Goal: Check status: Check status

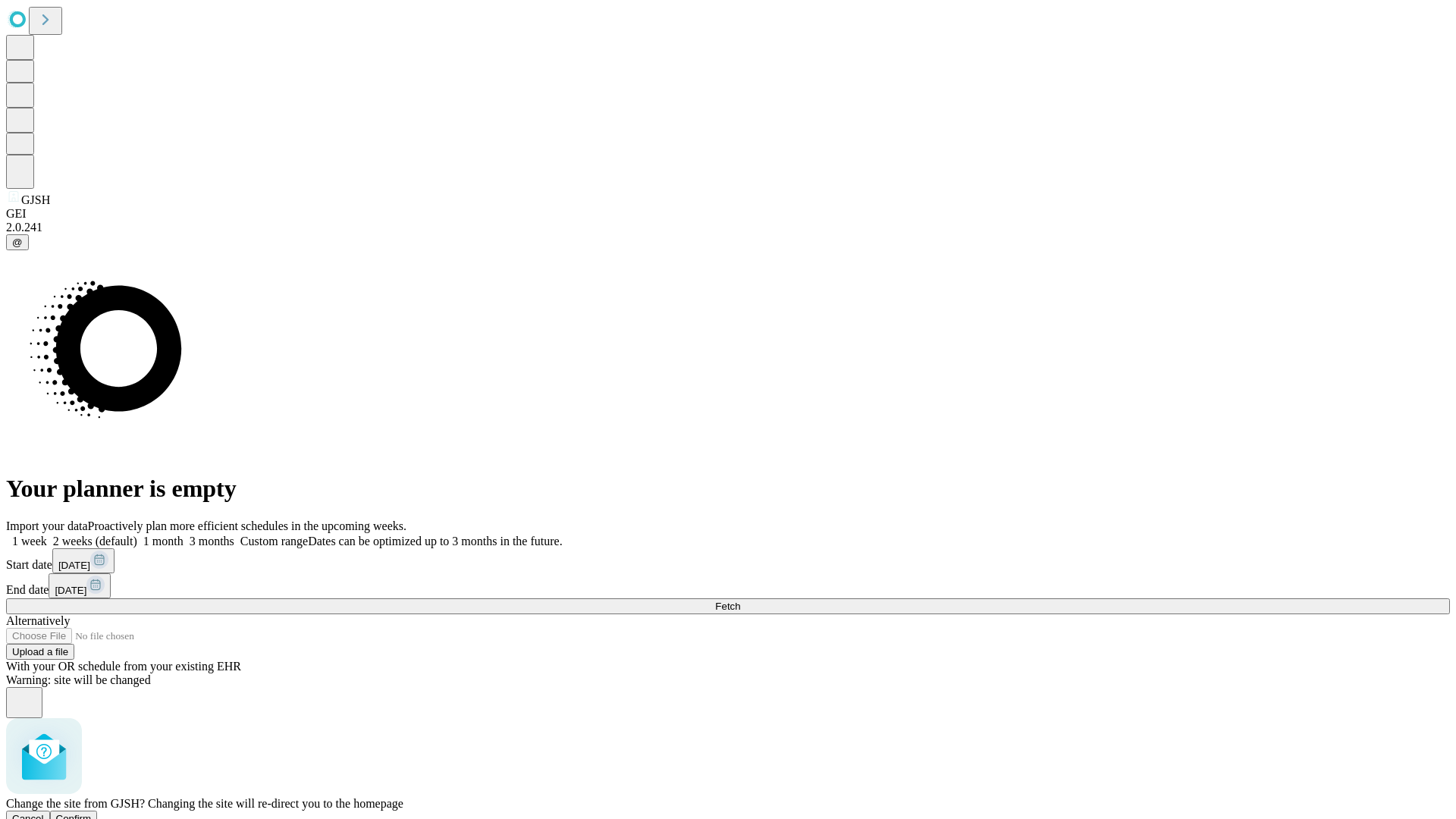
click at [92, 812] on span "Confirm" at bounding box center [74, 818] width 36 height 11
click at [137, 534] on label "2 weeks (default)" at bounding box center [92, 541] width 90 height 13
click at [740, 600] on span "Fetch" at bounding box center [728, 606] width 25 height 11
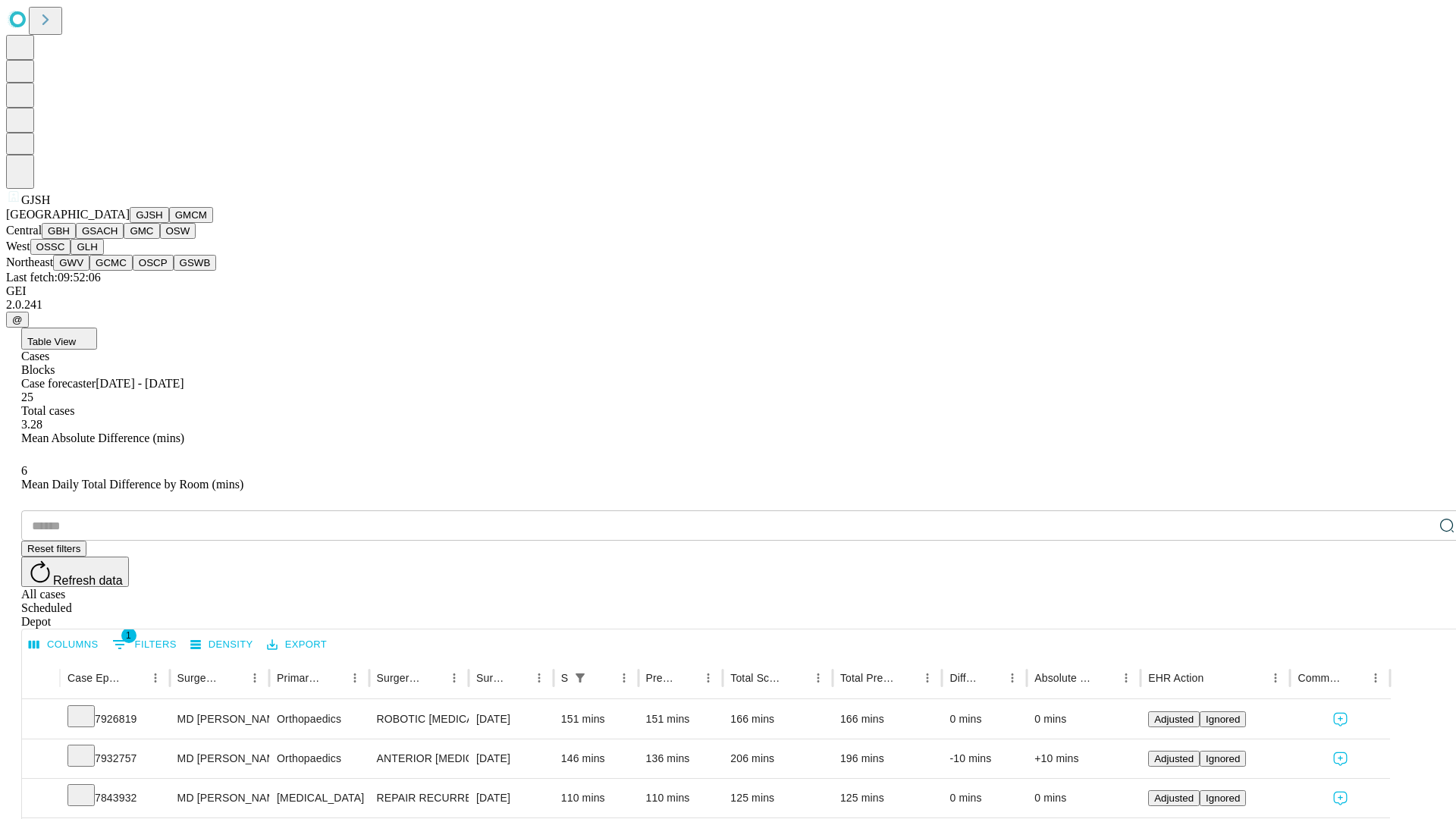
click at [170, 223] on button "GMCM" at bounding box center [191, 215] width 44 height 16
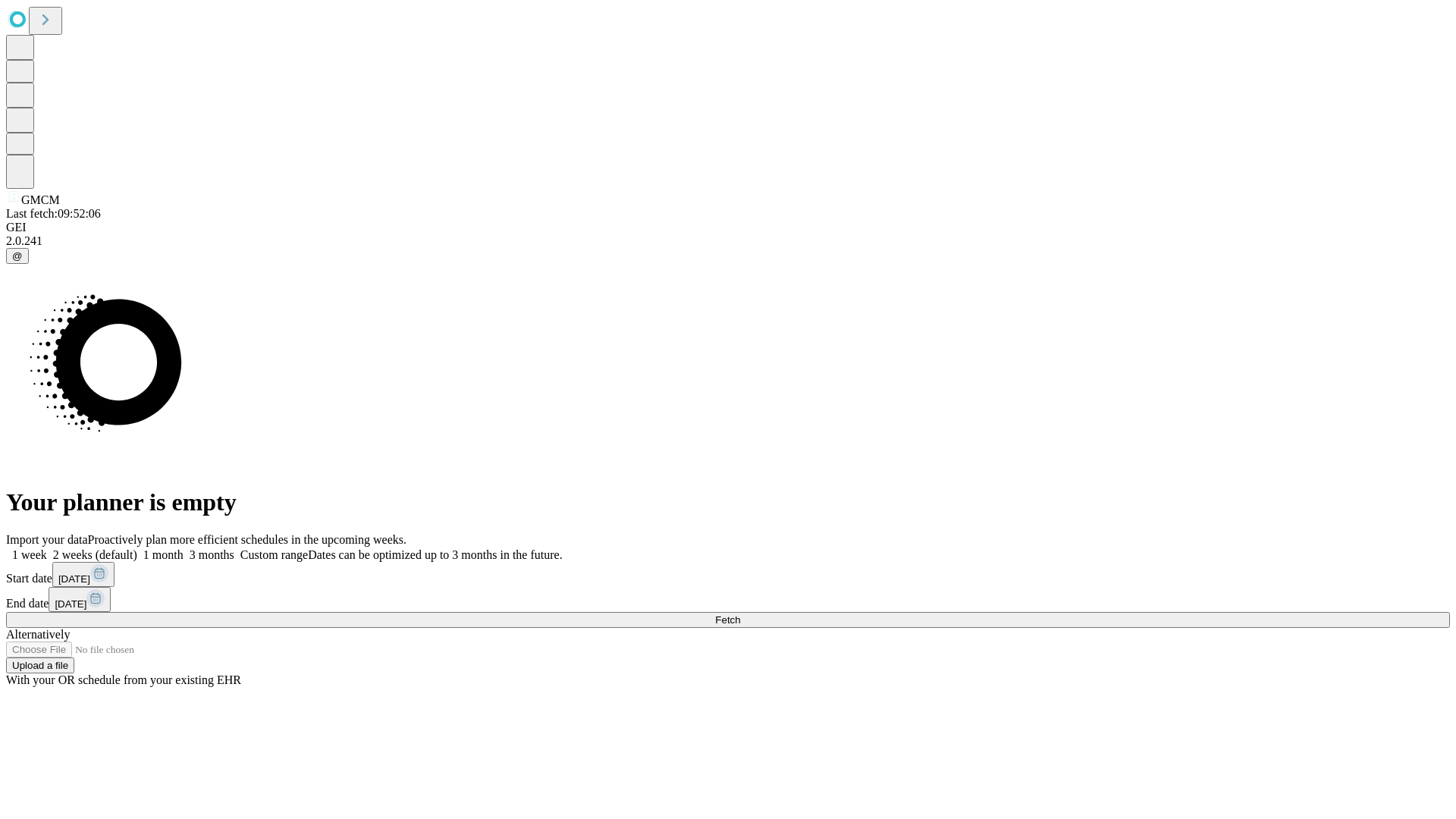
click at [137, 548] on label "2 weeks (default)" at bounding box center [92, 555] width 90 height 13
click at [740, 614] on span "Fetch" at bounding box center [728, 619] width 25 height 11
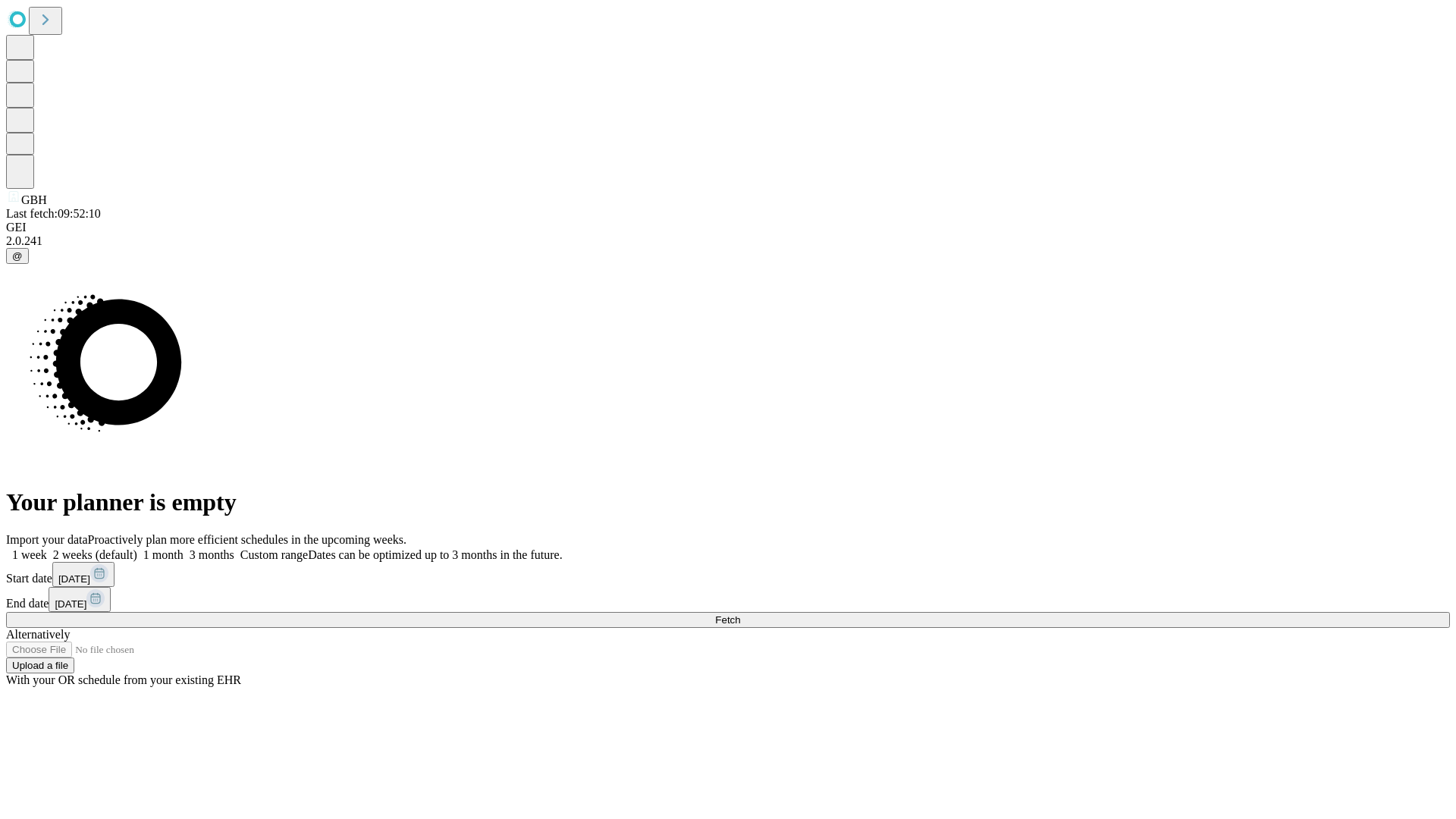
click at [137, 548] on label "2 weeks (default)" at bounding box center [92, 555] width 90 height 13
click at [740, 614] on span "Fetch" at bounding box center [728, 619] width 25 height 11
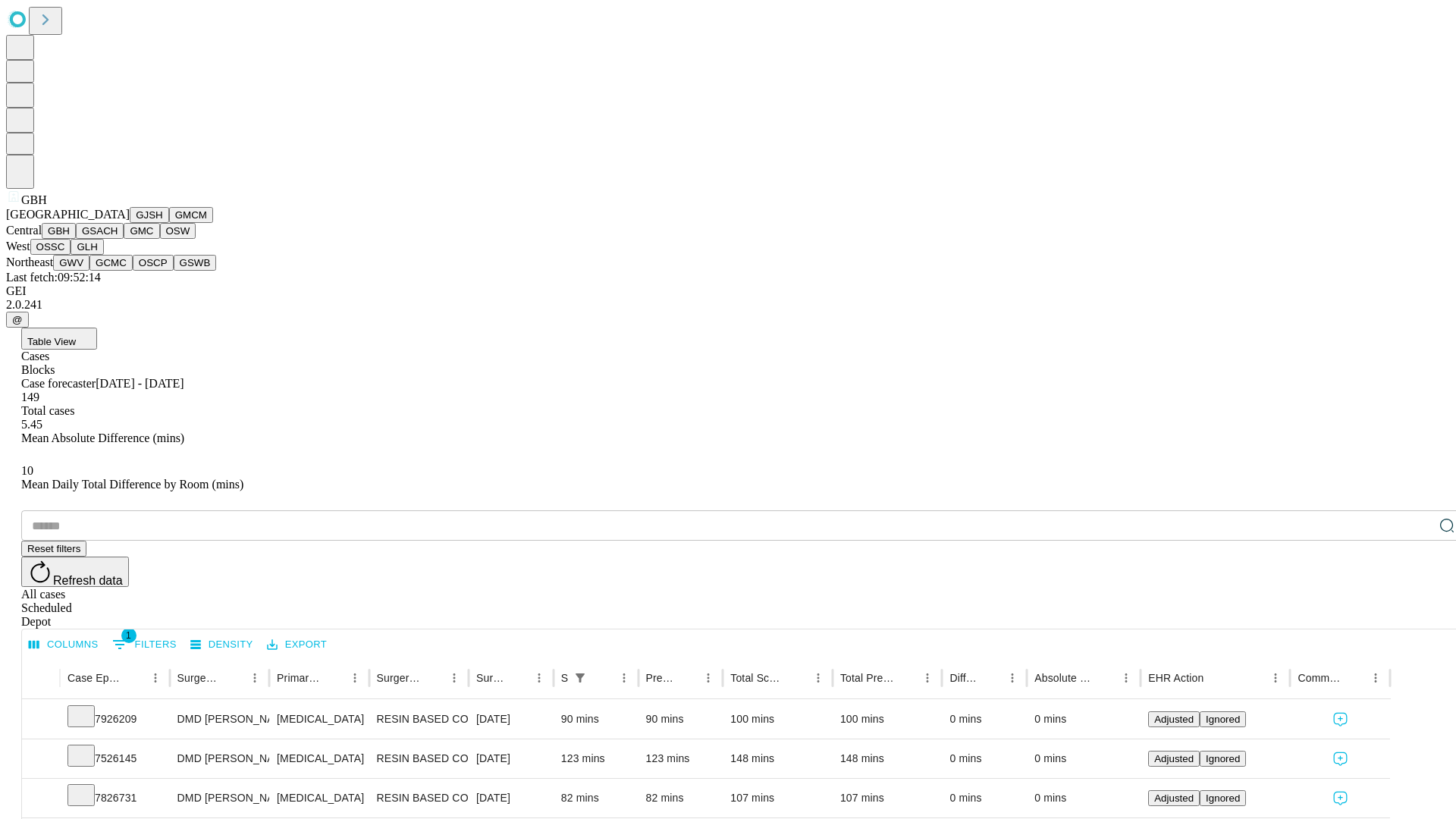
click at [117, 239] on button "GSACH" at bounding box center [99, 230] width 47 height 16
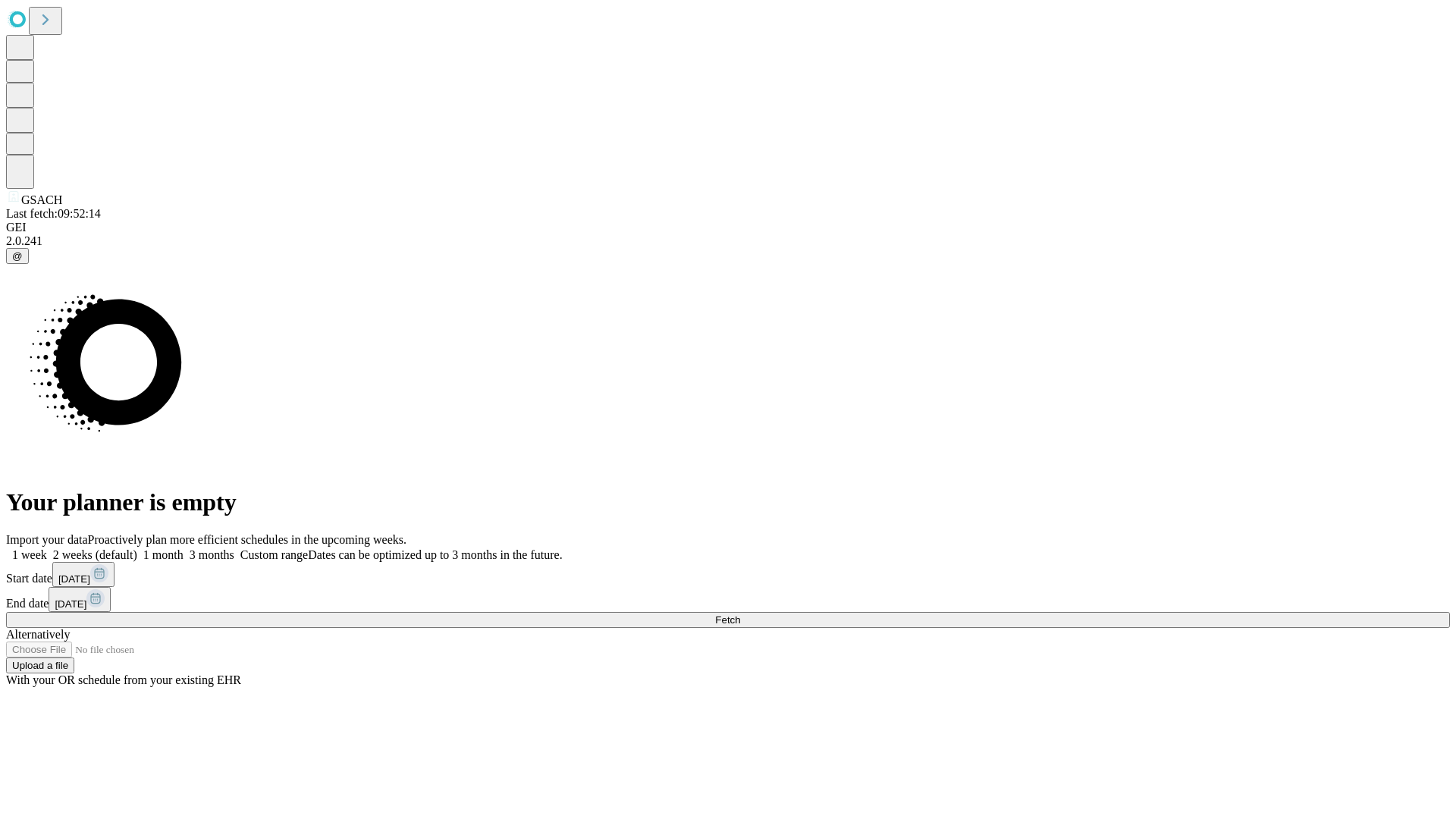
click at [137, 548] on label "2 weeks (default)" at bounding box center [92, 555] width 90 height 13
click at [740, 614] on span "Fetch" at bounding box center [728, 619] width 25 height 11
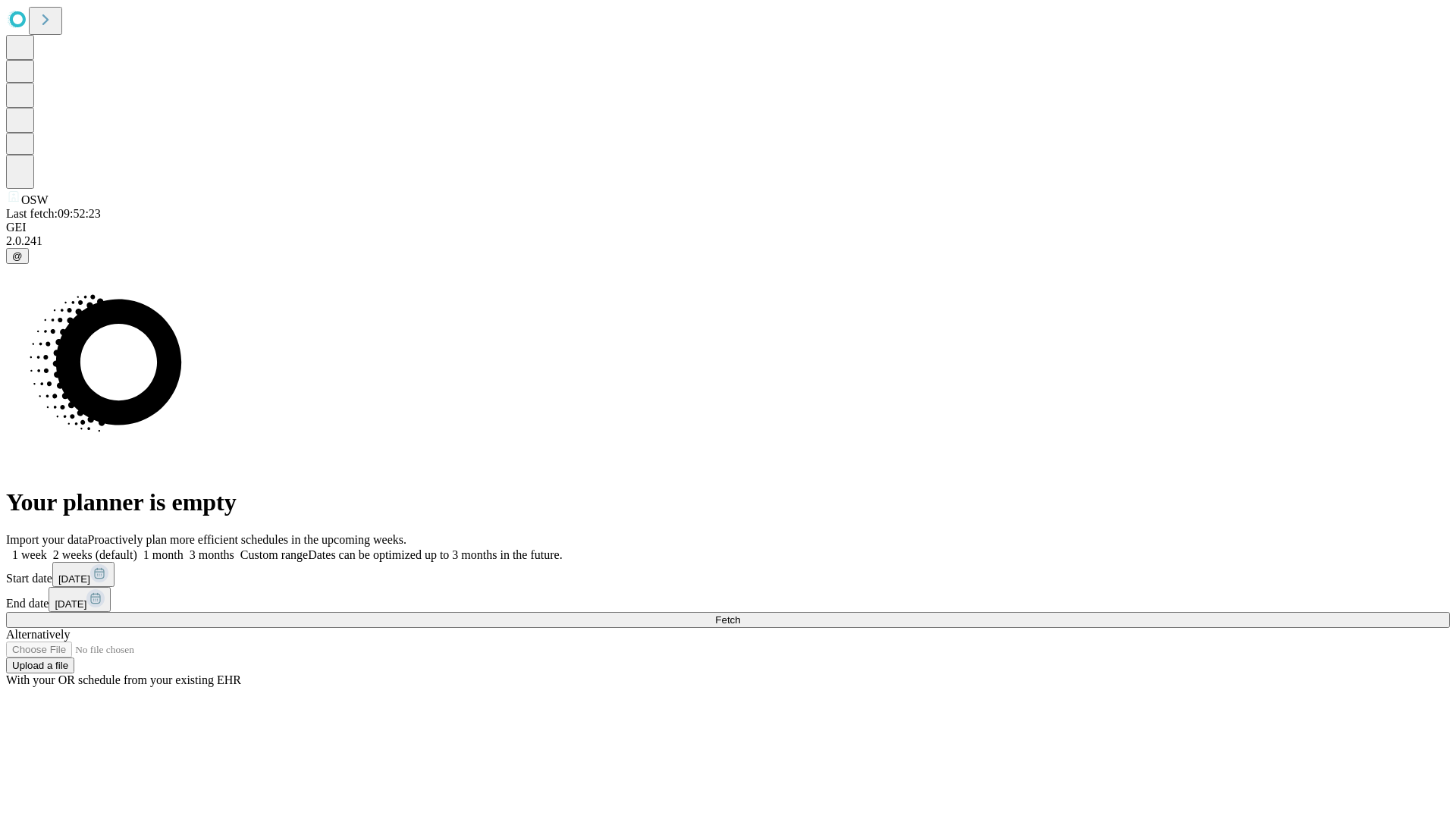
click at [740, 614] on span "Fetch" at bounding box center [728, 619] width 25 height 11
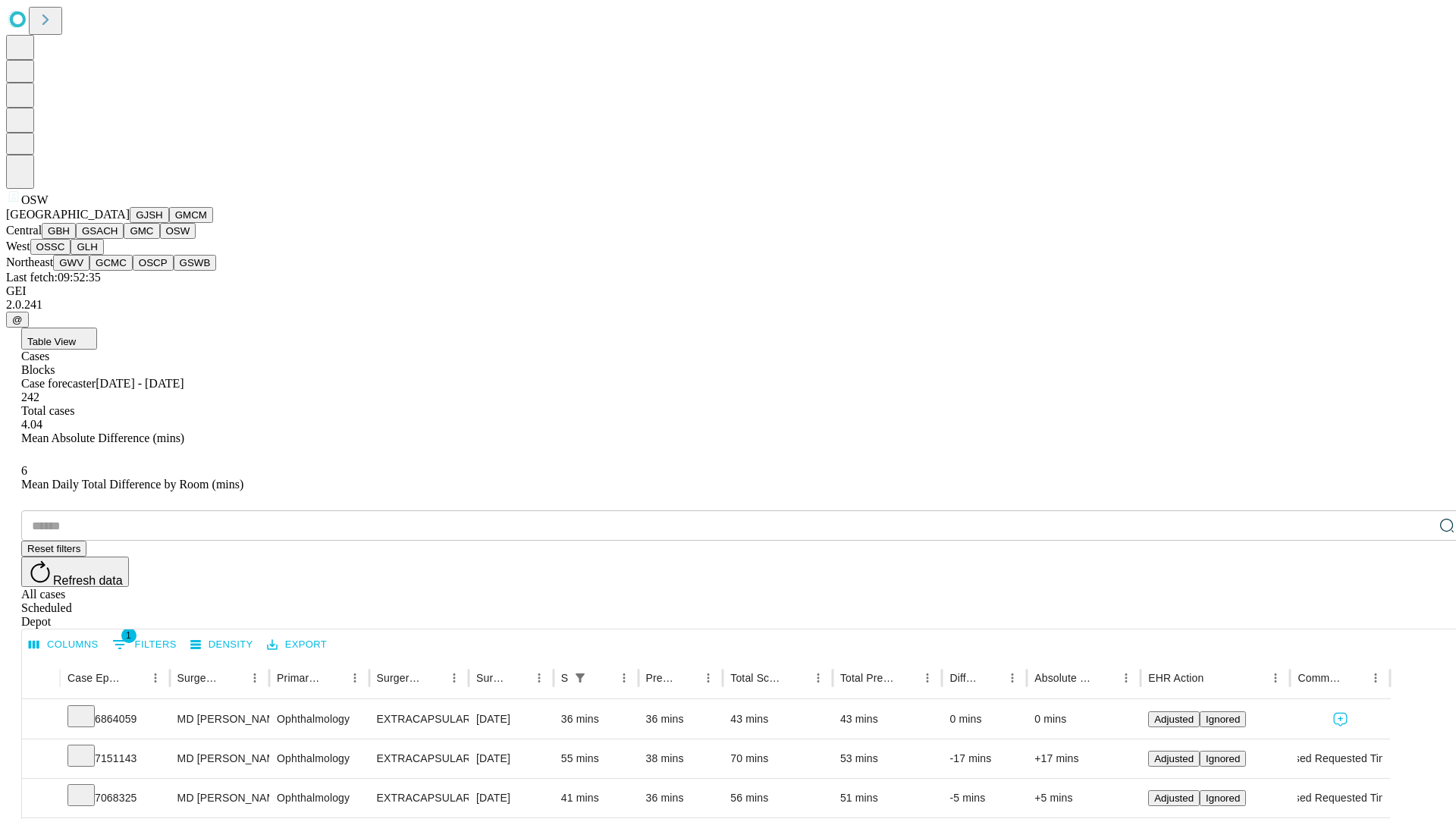
click at [71, 255] on button "OSSC" at bounding box center [50, 246] width 41 height 16
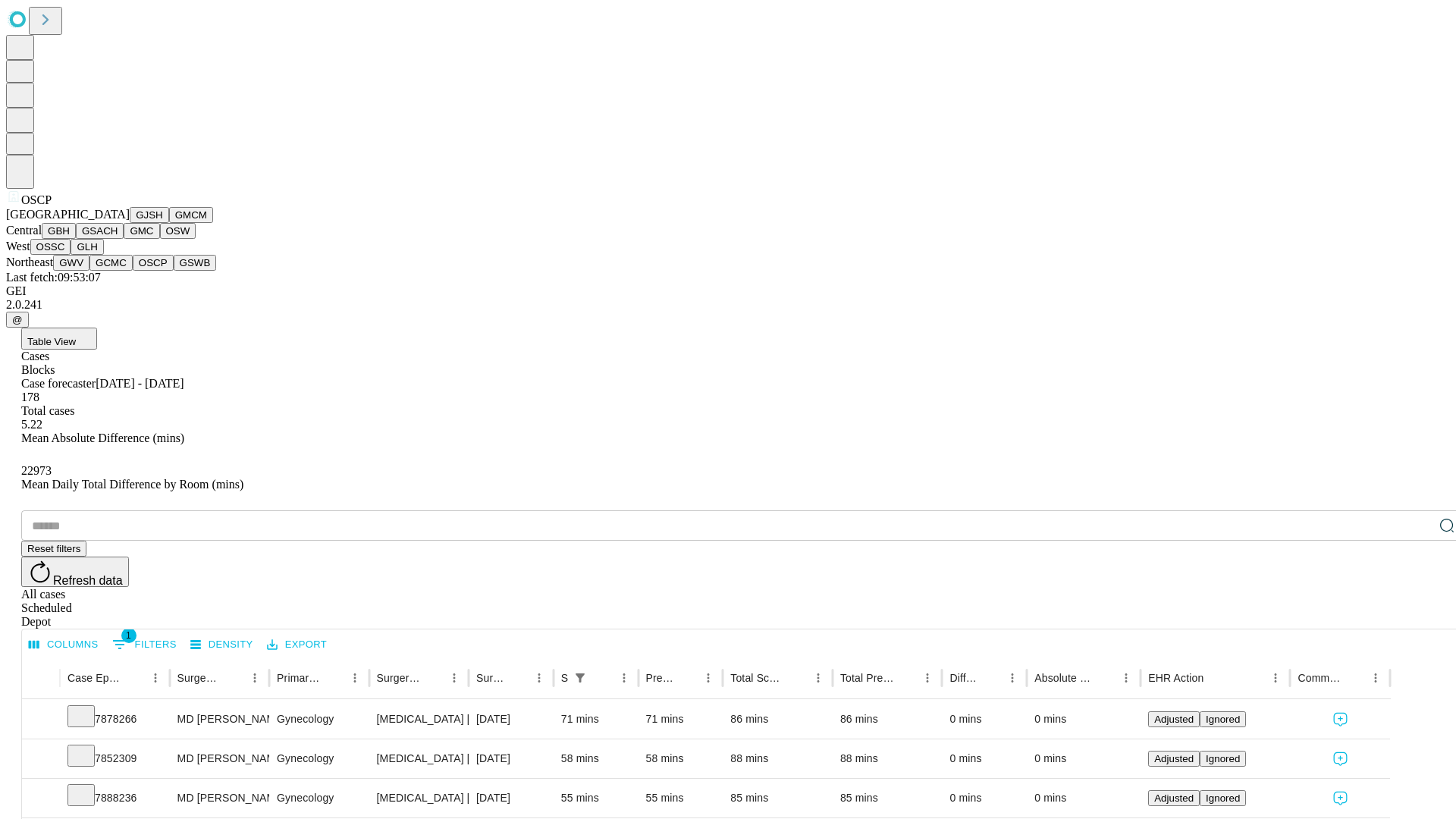
click at [173, 271] on button "GSWB" at bounding box center [195, 262] width 44 height 16
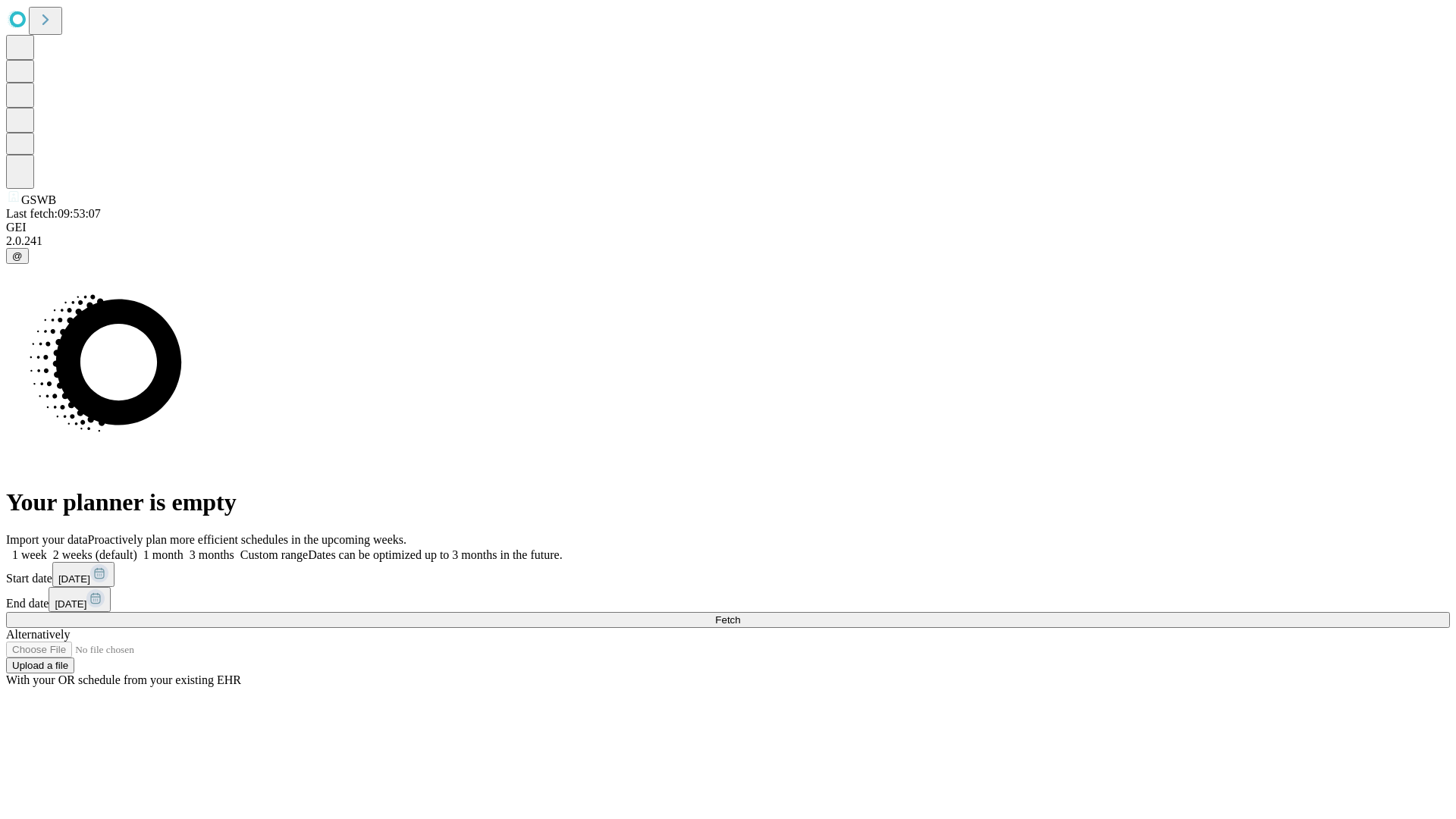
click at [137, 548] on label "2 weeks (default)" at bounding box center [92, 555] width 90 height 13
click at [740, 614] on span "Fetch" at bounding box center [728, 619] width 25 height 11
